Goal: Transaction & Acquisition: Download file/media

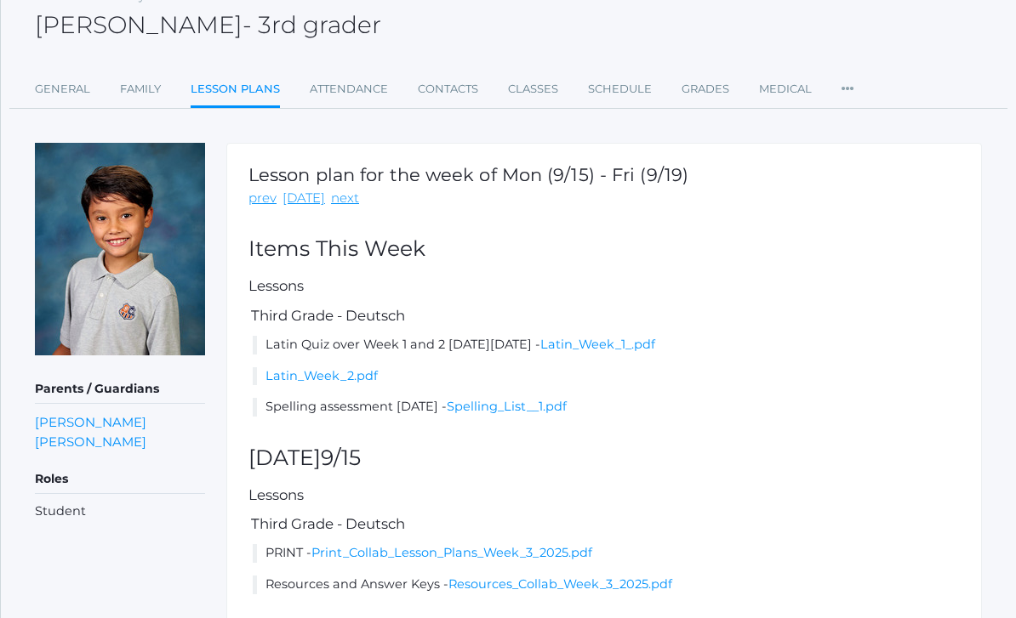
scroll to position [89, 0]
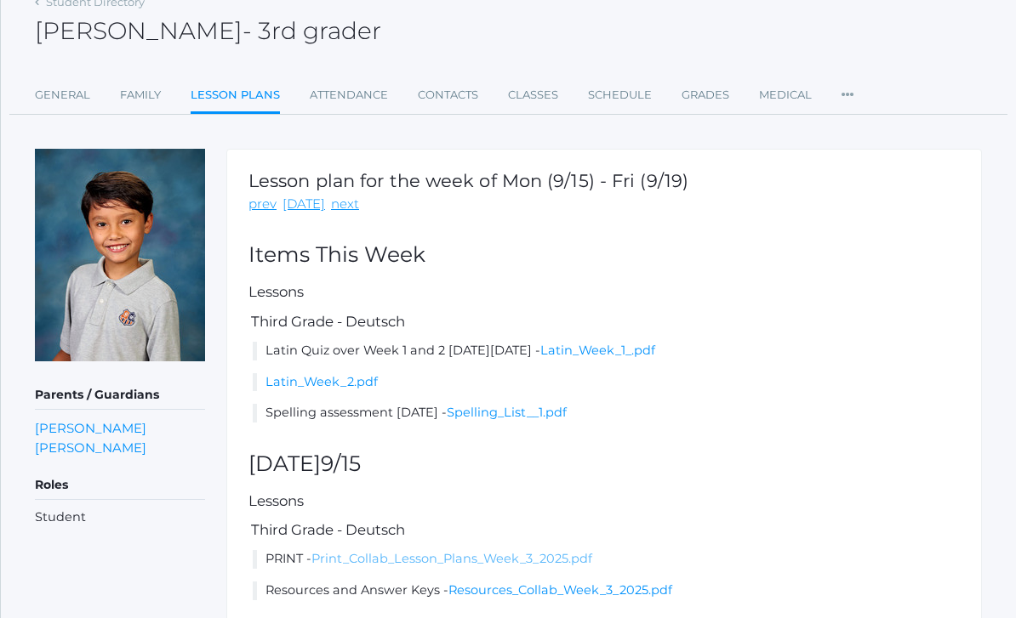
click at [448, 554] on link "Print_Collab_Lesson_Plans_Week_3_2025.pdf" at bounding box center [451, 558] width 281 height 15
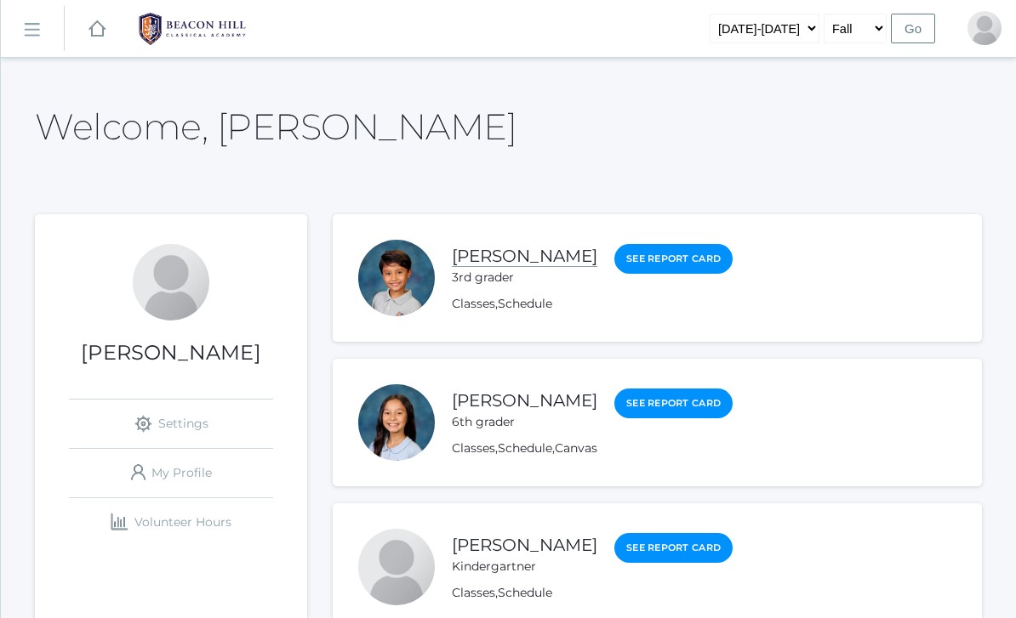
click at [526, 252] on link "[PERSON_NAME]" at bounding box center [524, 256] width 145 height 21
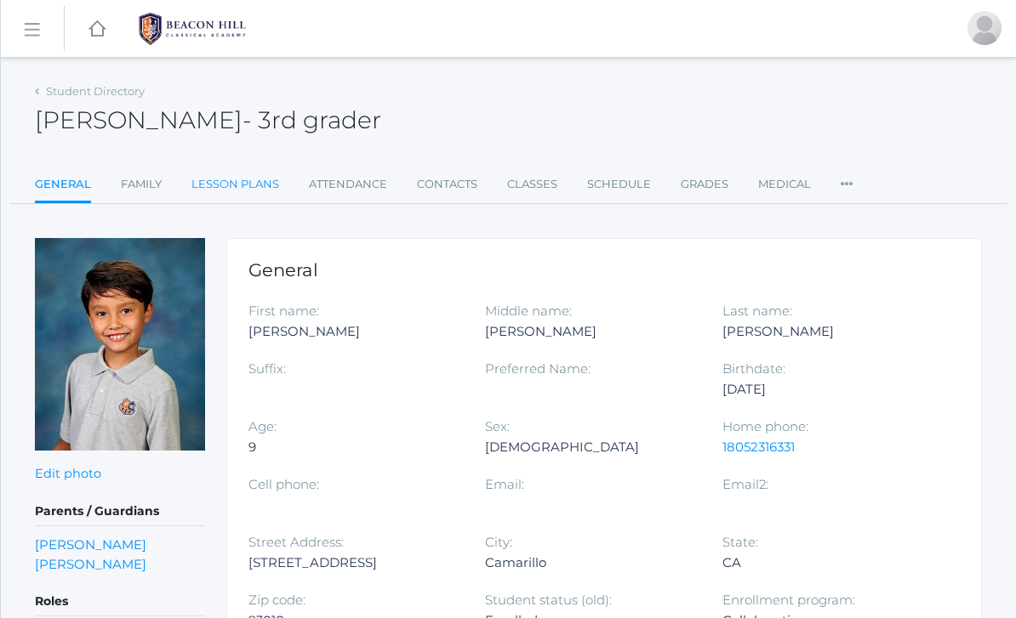
click at [225, 192] on link "Lesson Plans" at bounding box center [235, 185] width 88 height 34
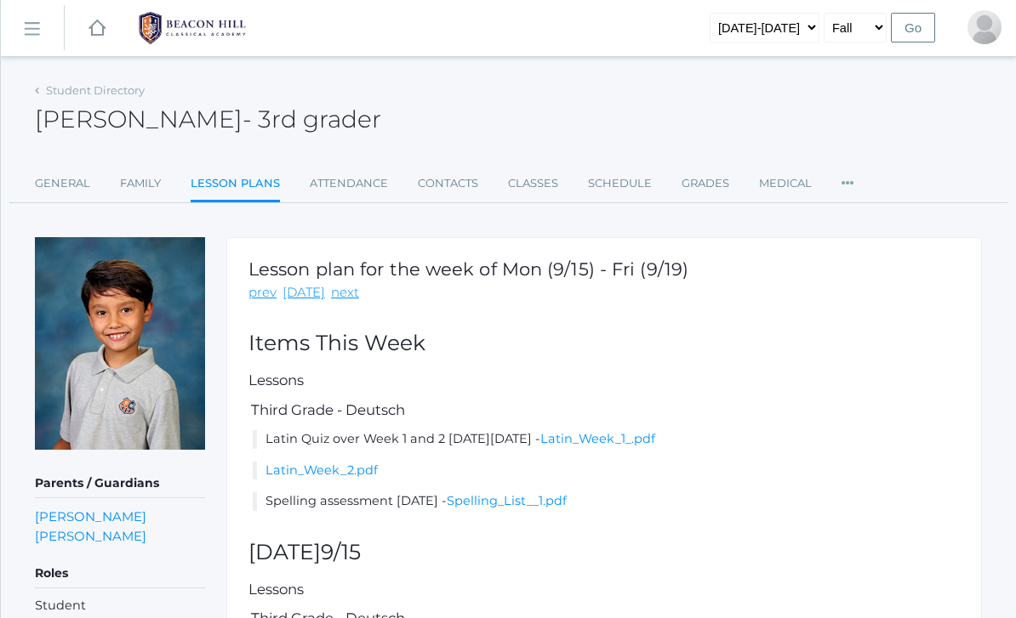
scroll to position [105, 0]
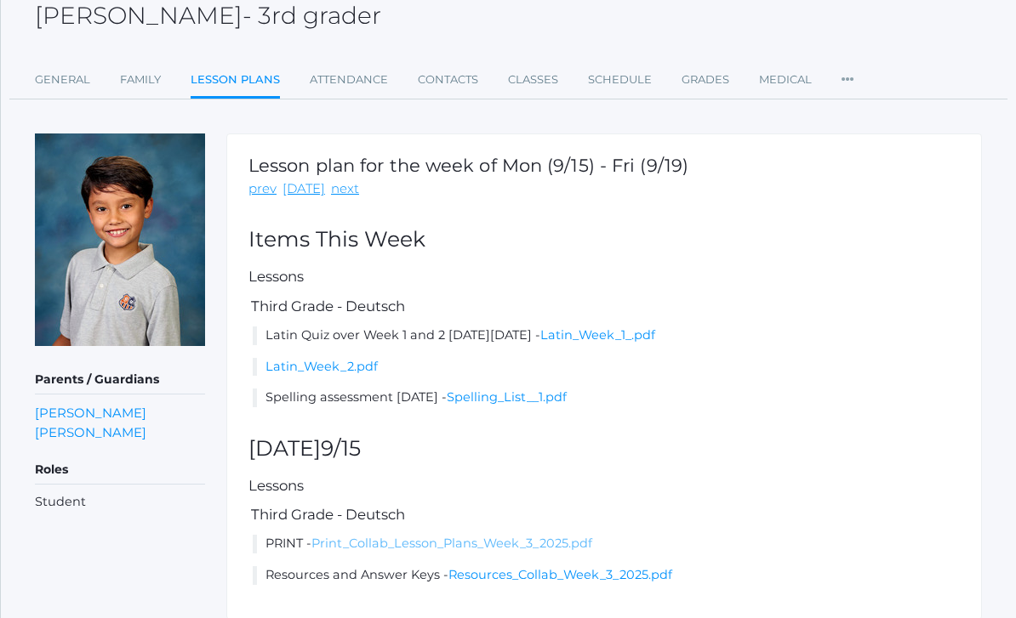
click at [562, 543] on link "Print_Collab_Lesson_Plans_Week_3_2025.pdf" at bounding box center [451, 543] width 281 height 15
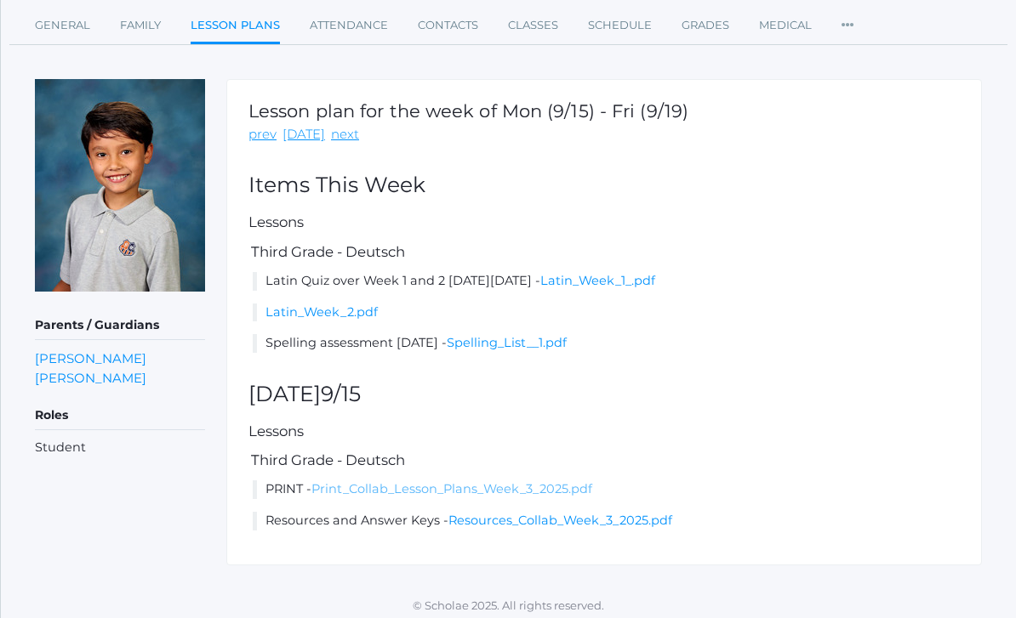
click at [430, 483] on link "Print_Collab_Lesson_Plans_Week_3_2025.pdf" at bounding box center [451, 488] width 281 height 15
click at [350, 309] on link "Latin_Week_2.pdf" at bounding box center [321, 311] width 112 height 15
click at [652, 276] on link "Latin_Week_1_.pdf" at bounding box center [597, 280] width 115 height 15
click at [566, 487] on link "Print_Collab_Lesson_Plans_Week_3_2025.pdf" at bounding box center [451, 488] width 281 height 15
click at [617, 519] on link "Resources_Collab_Week_3_2025.pdf" at bounding box center [560, 520] width 224 height 15
